Goal: Transaction & Acquisition: Purchase product/service

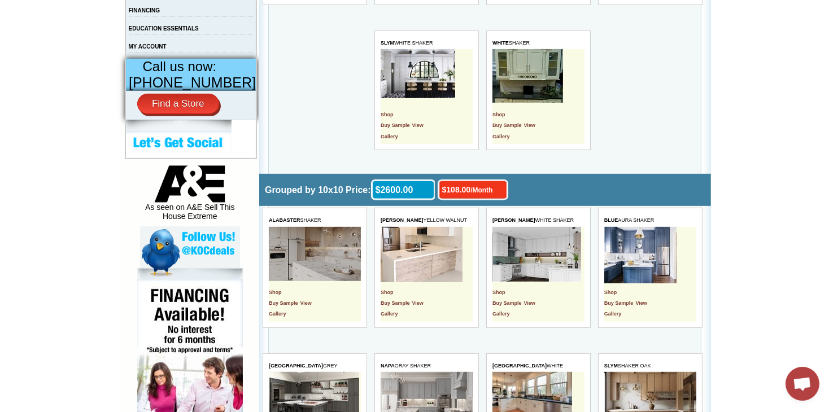
scroll to position [452, 0]
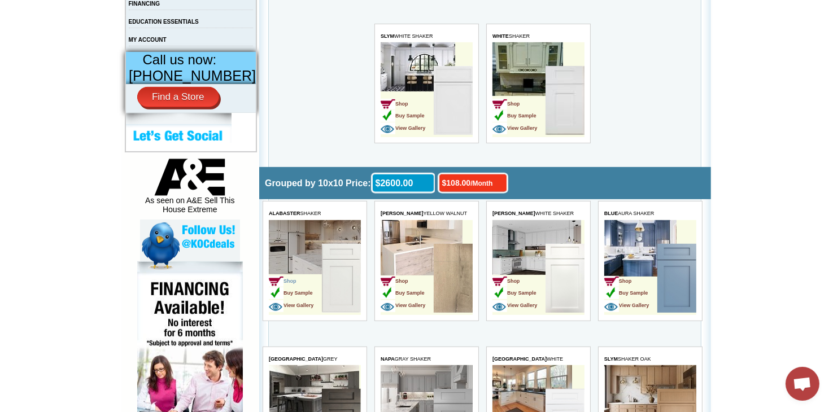
click at [294, 279] on span "Shop" at bounding box center [282, 282] width 28 height 6
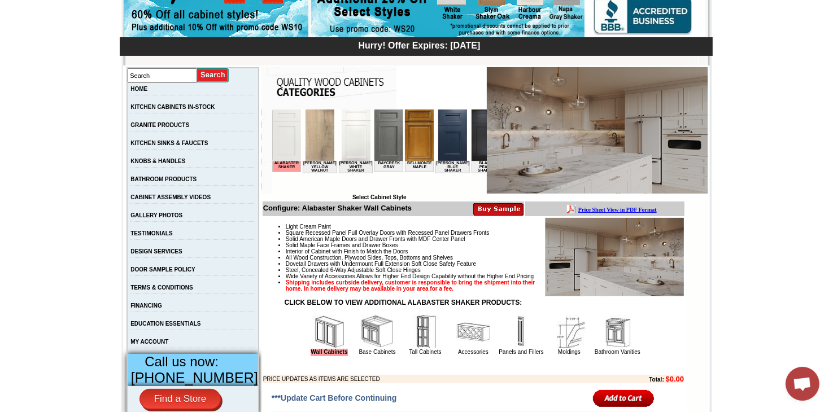
scroll to position [170, 0]
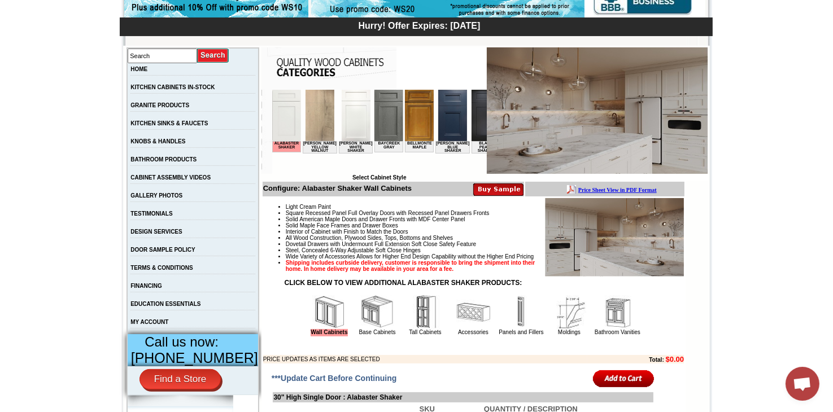
click at [554, 329] on img at bounding box center [570, 313] width 34 height 34
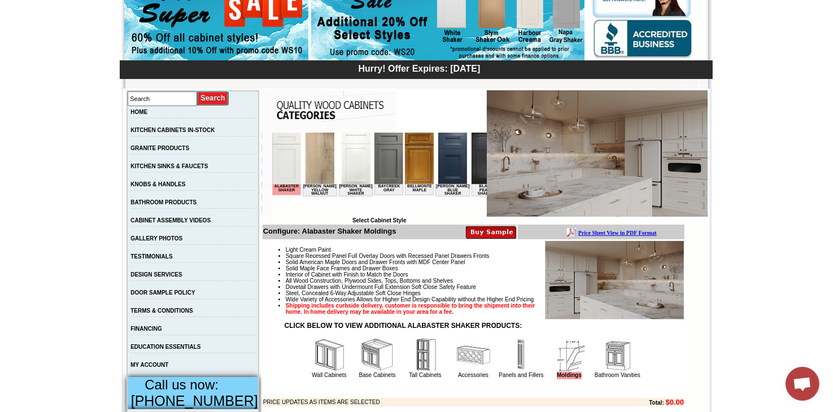
scroll to position [113, 0]
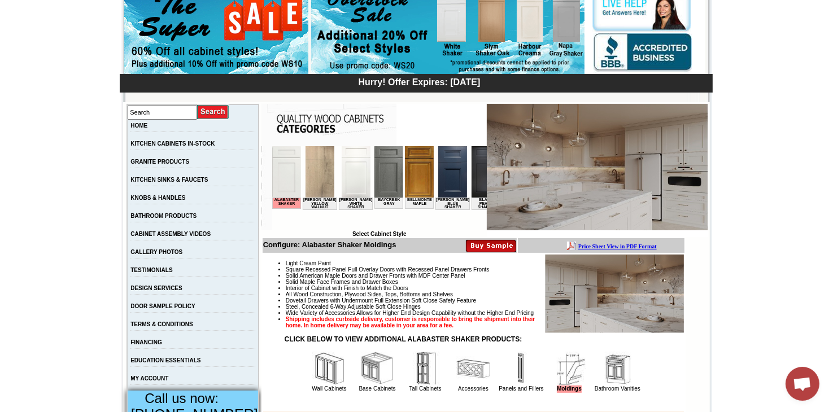
click at [151, 131] on td "HOME" at bounding box center [193, 129] width 132 height 18
click at [147, 123] on link "HOME" at bounding box center [139, 126] width 17 height 6
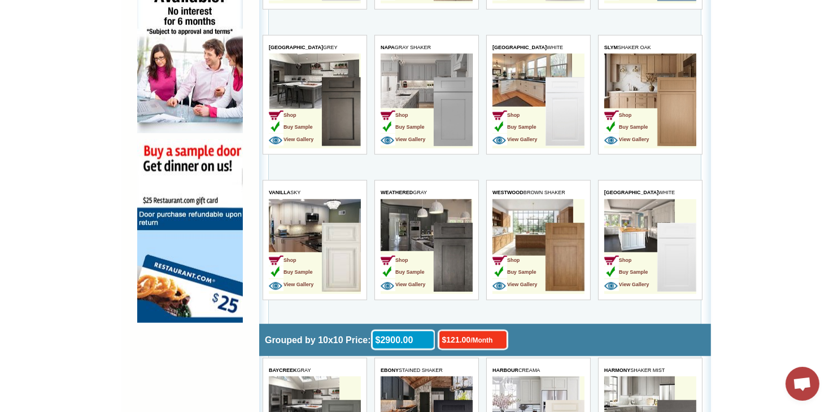
scroll to position [791, 0]
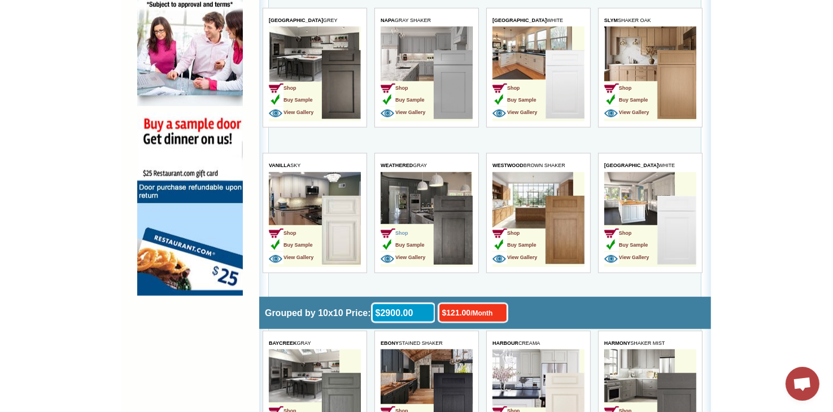
click at [408, 231] on span "Shop" at bounding box center [394, 234] width 28 height 6
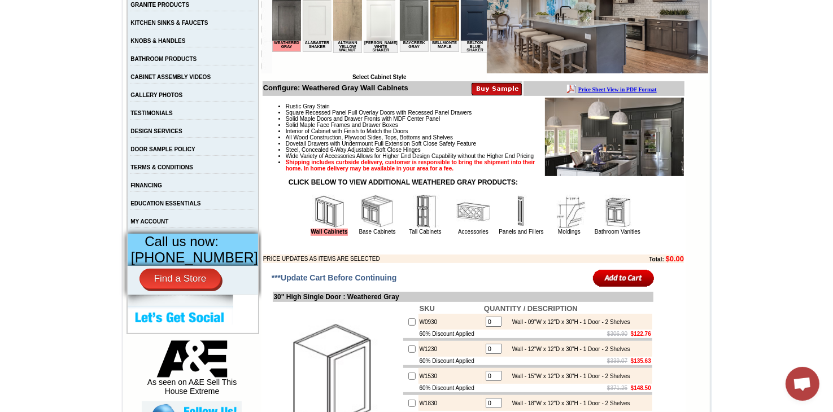
scroll to position [283, 0]
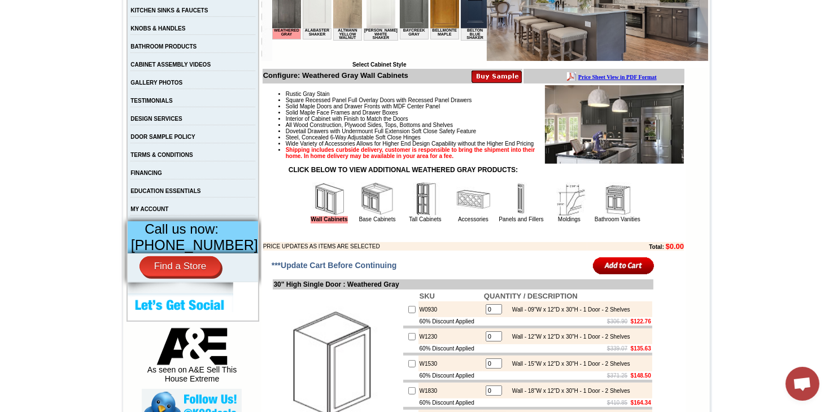
click at [365, 216] on img at bounding box center [378, 200] width 34 height 34
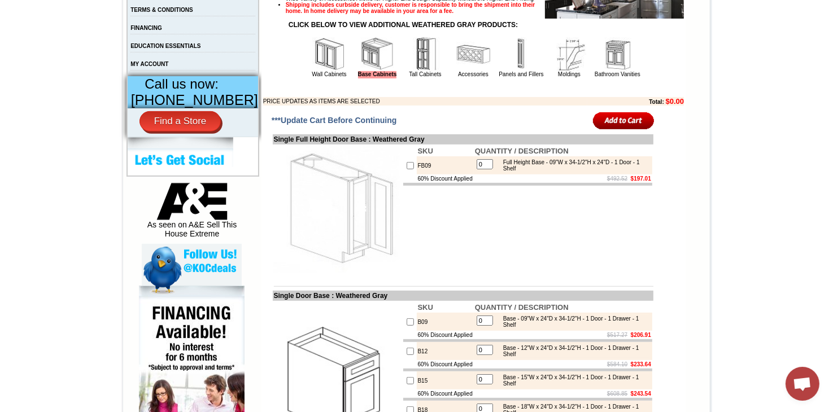
scroll to position [371, 0]
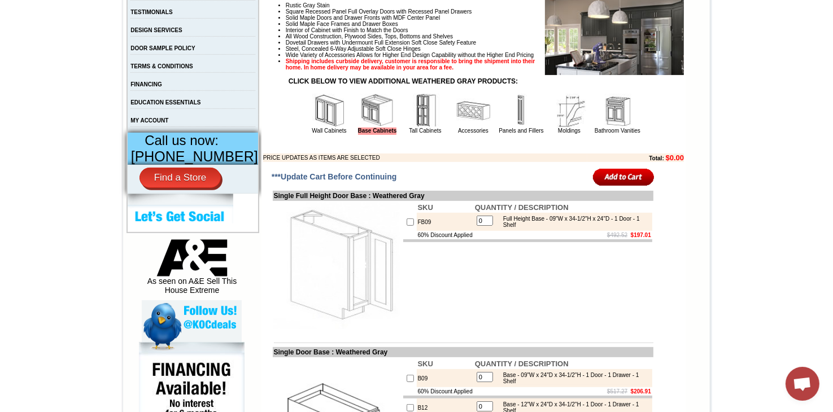
click at [563, 128] on img at bounding box center [570, 111] width 34 height 34
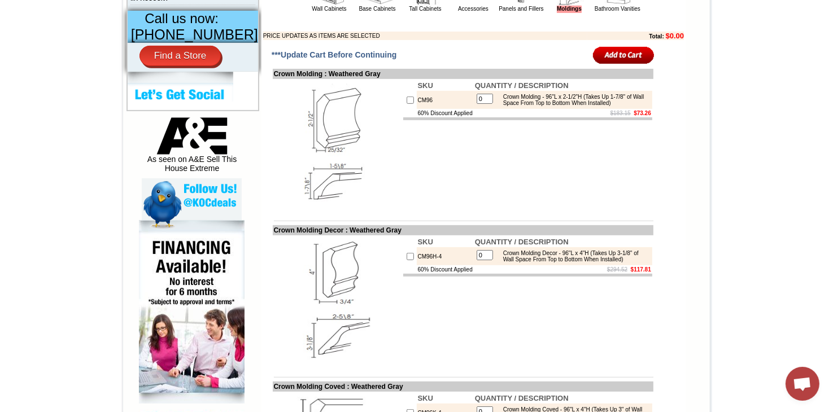
scroll to position [509, 0]
